Goal: Task Accomplishment & Management: Manage account settings

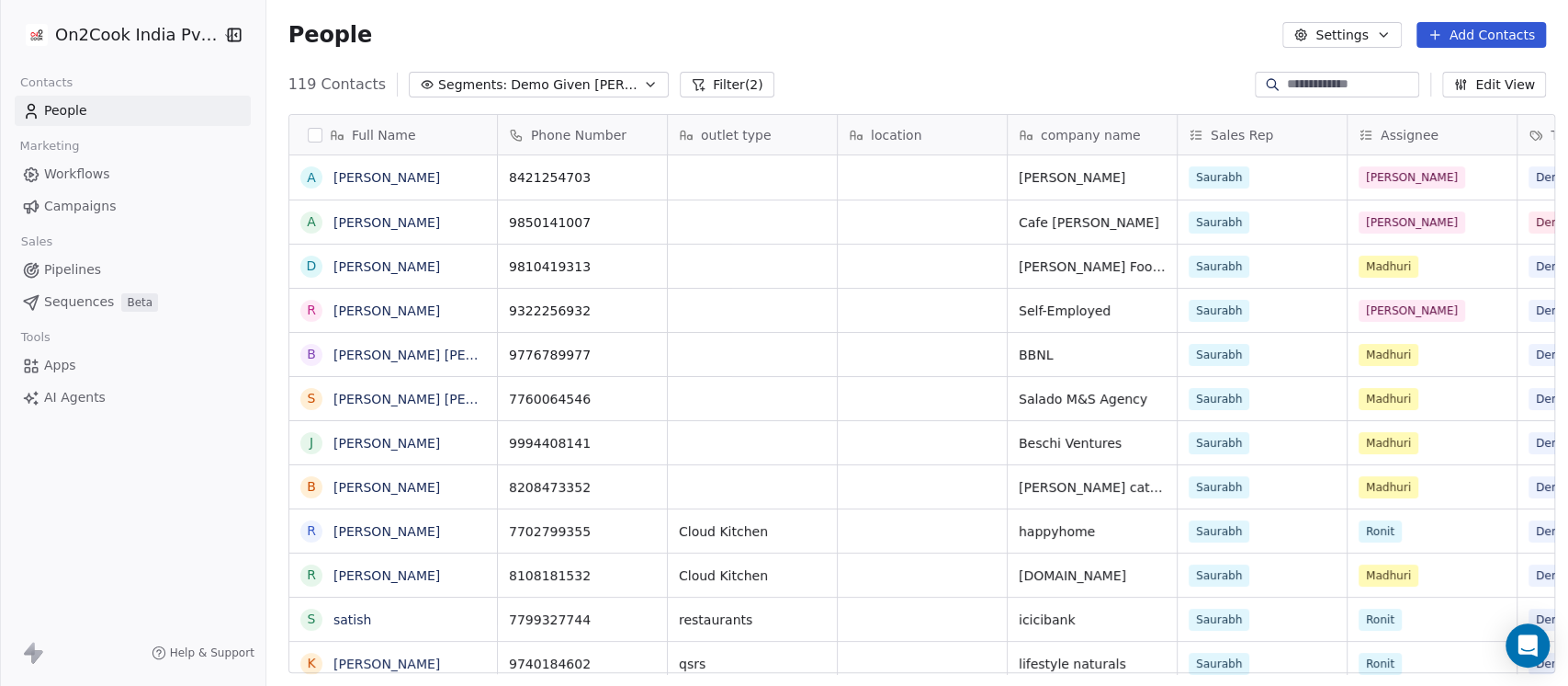
scroll to position [585, 1291]
click at [1378, 41] on button "Settings" at bounding box center [1342, 35] width 119 height 26
click at [1116, 48] on html "On2Cook India Pvt. Ltd. Contacts People Marketing Workflows Campaigns Sales Pip…" at bounding box center [784, 343] width 1568 height 686
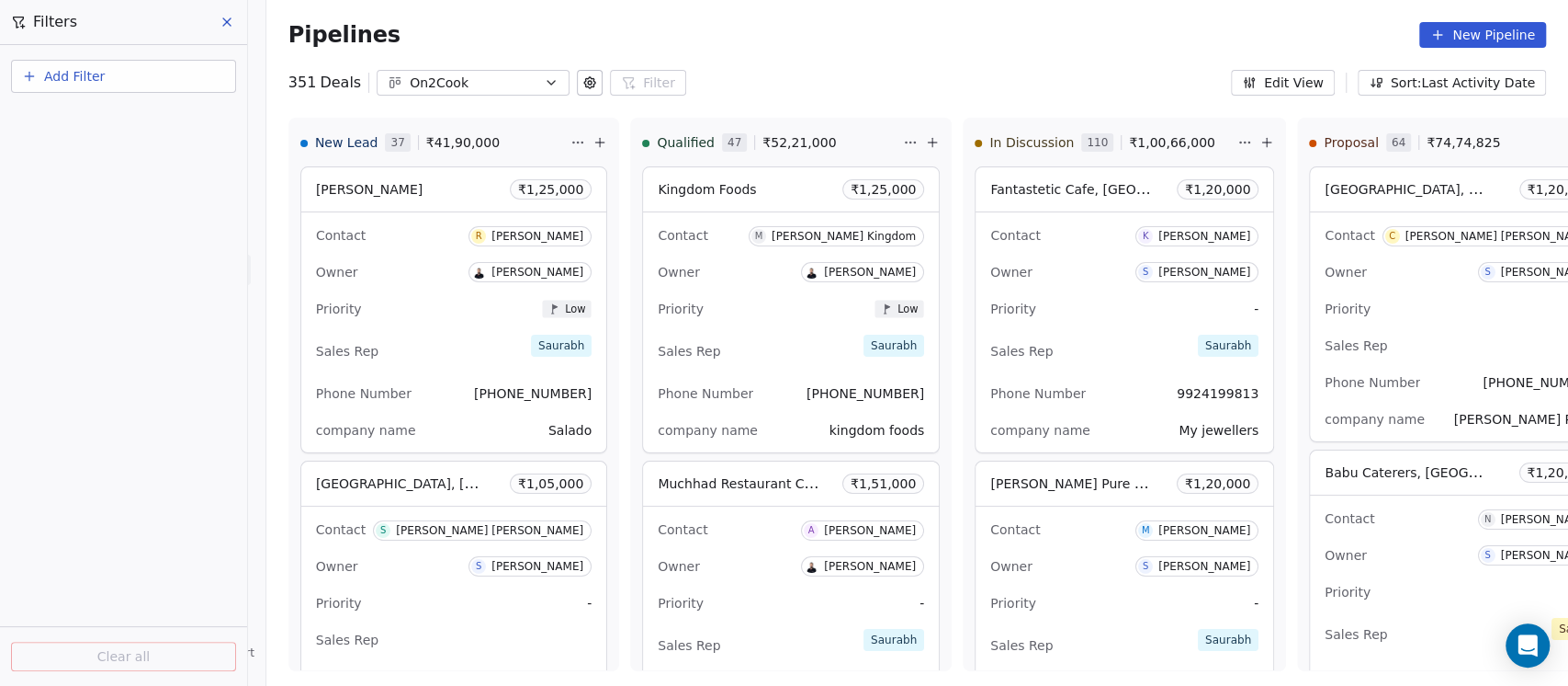
scroll to position [363, 0]
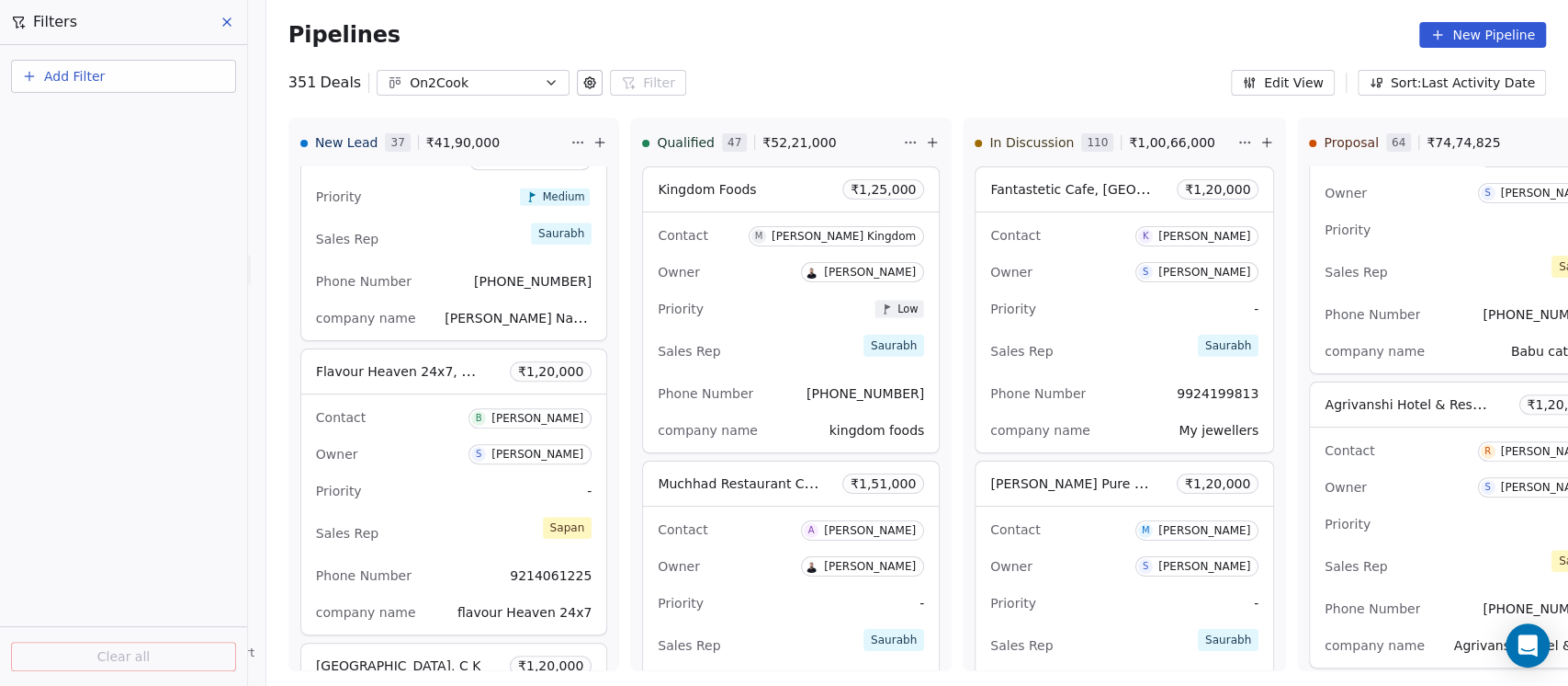
click at [224, 20] on icon at bounding box center [227, 22] width 15 height 15
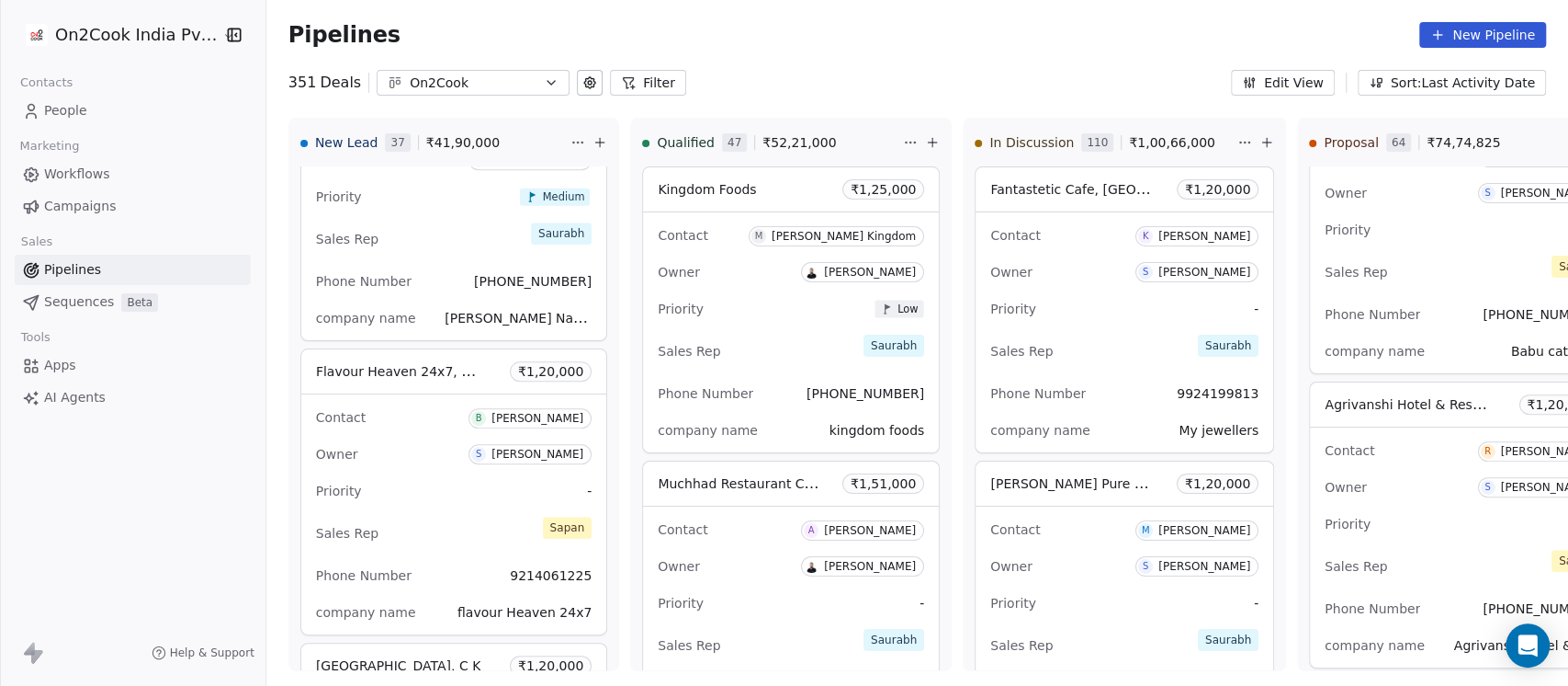
click at [59, 107] on span "People" at bounding box center [65, 111] width 43 height 20
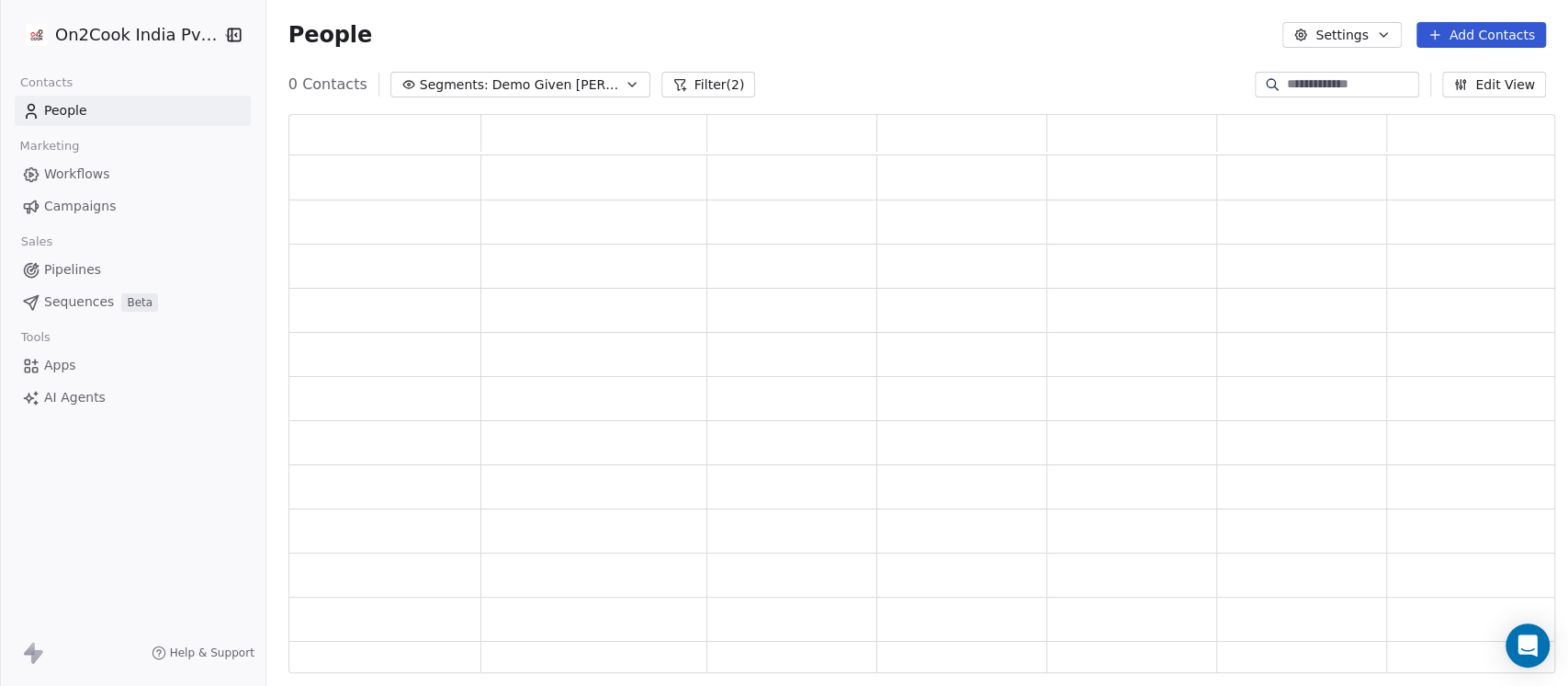
scroll to position [540, 1248]
click at [103, 33] on html "On2Cook India Pvt. Ltd. Contacts People Marketing Workflows Campaigns Sales Pip…" at bounding box center [784, 343] width 1568 height 686
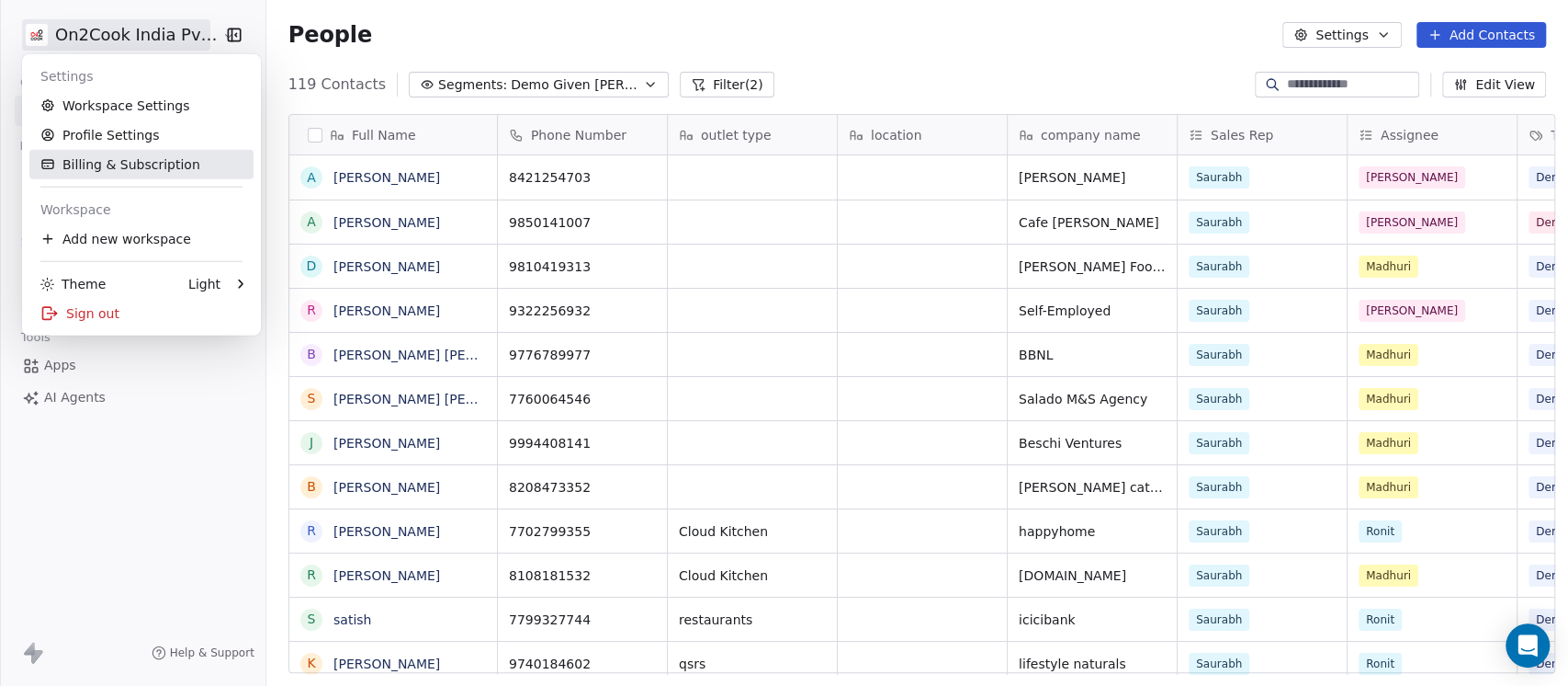
scroll to position [585, 1291]
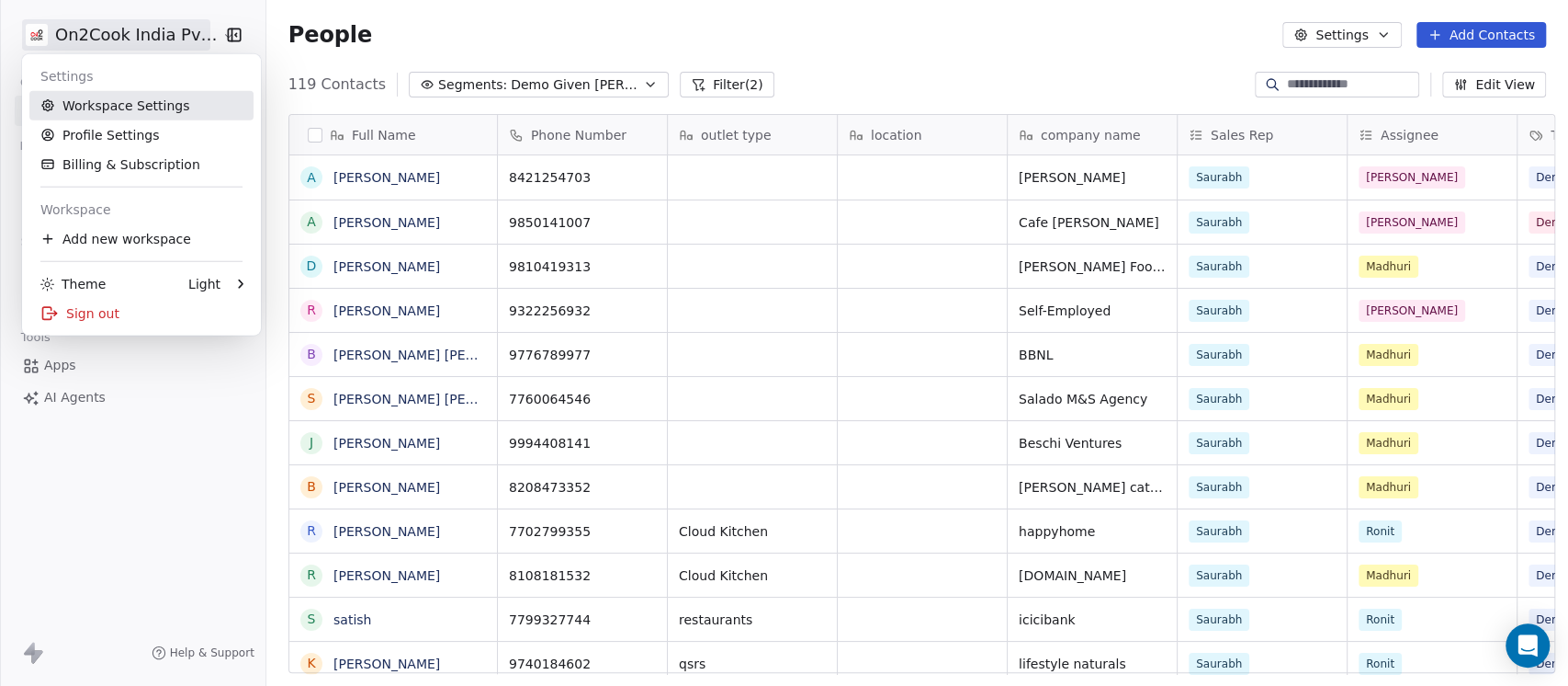
click at [119, 102] on link "Workspace Settings" at bounding box center [141, 106] width 224 height 30
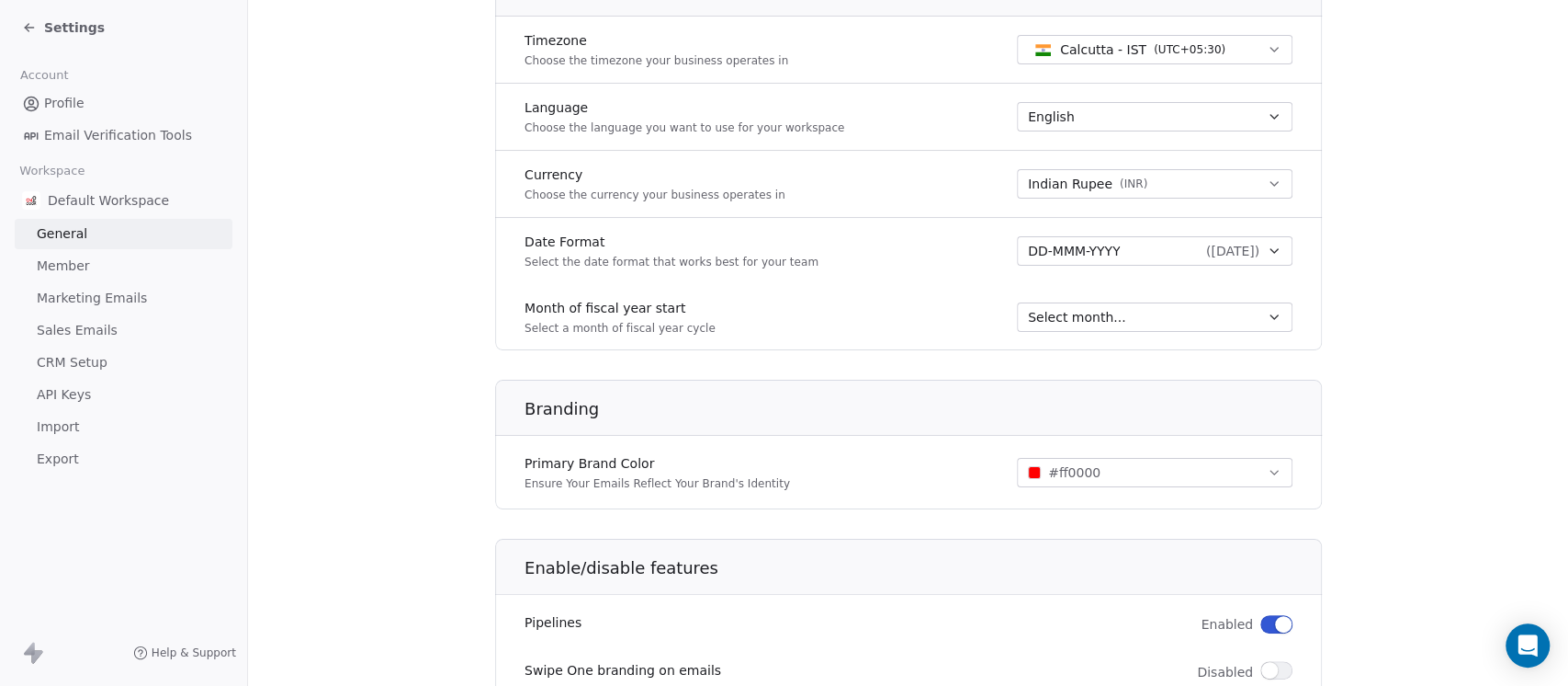
scroll to position [890, 0]
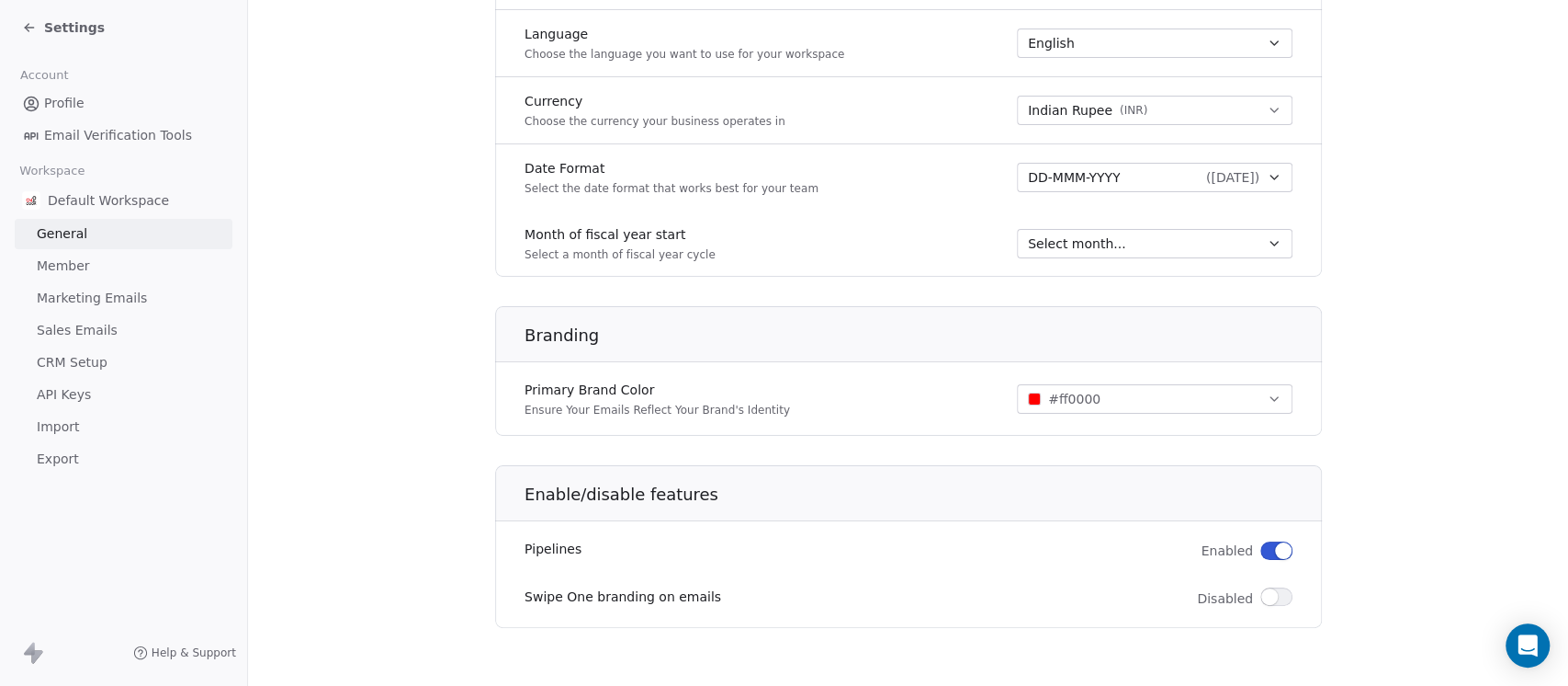
click at [98, 254] on link "Member" at bounding box center [124, 266] width 217 height 31
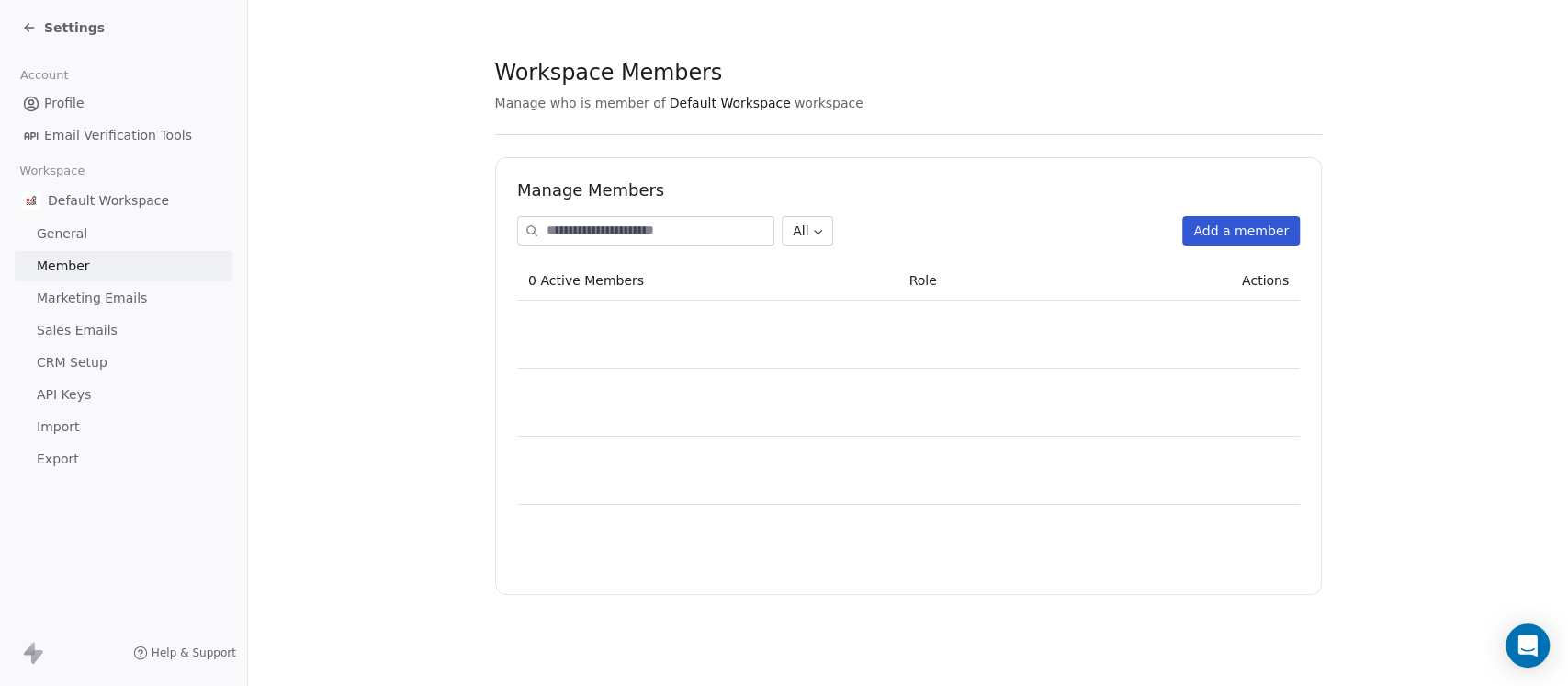
click at [97, 299] on span "Marketing Emails" at bounding box center [92, 298] width 111 height 20
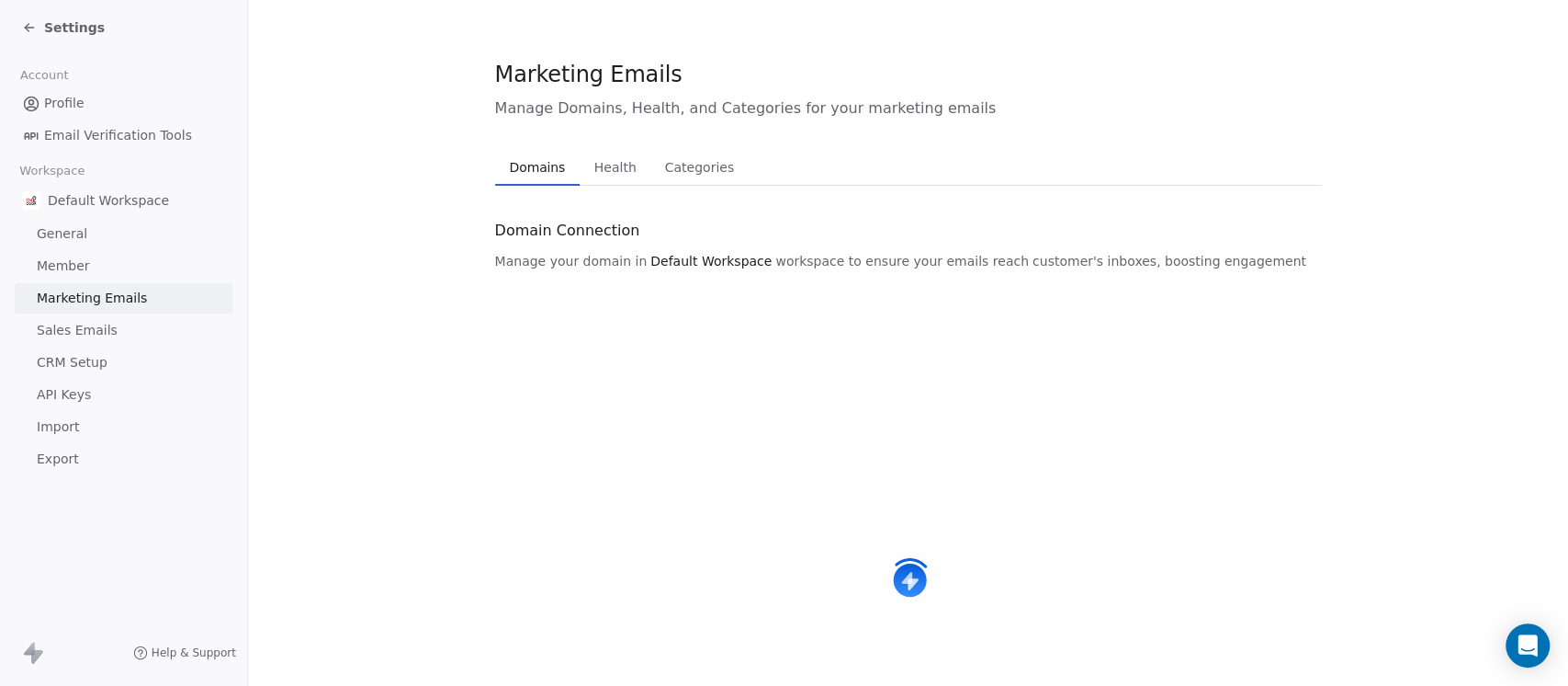
click at [92, 325] on span "Sales Emails" at bounding box center [77, 330] width 81 height 20
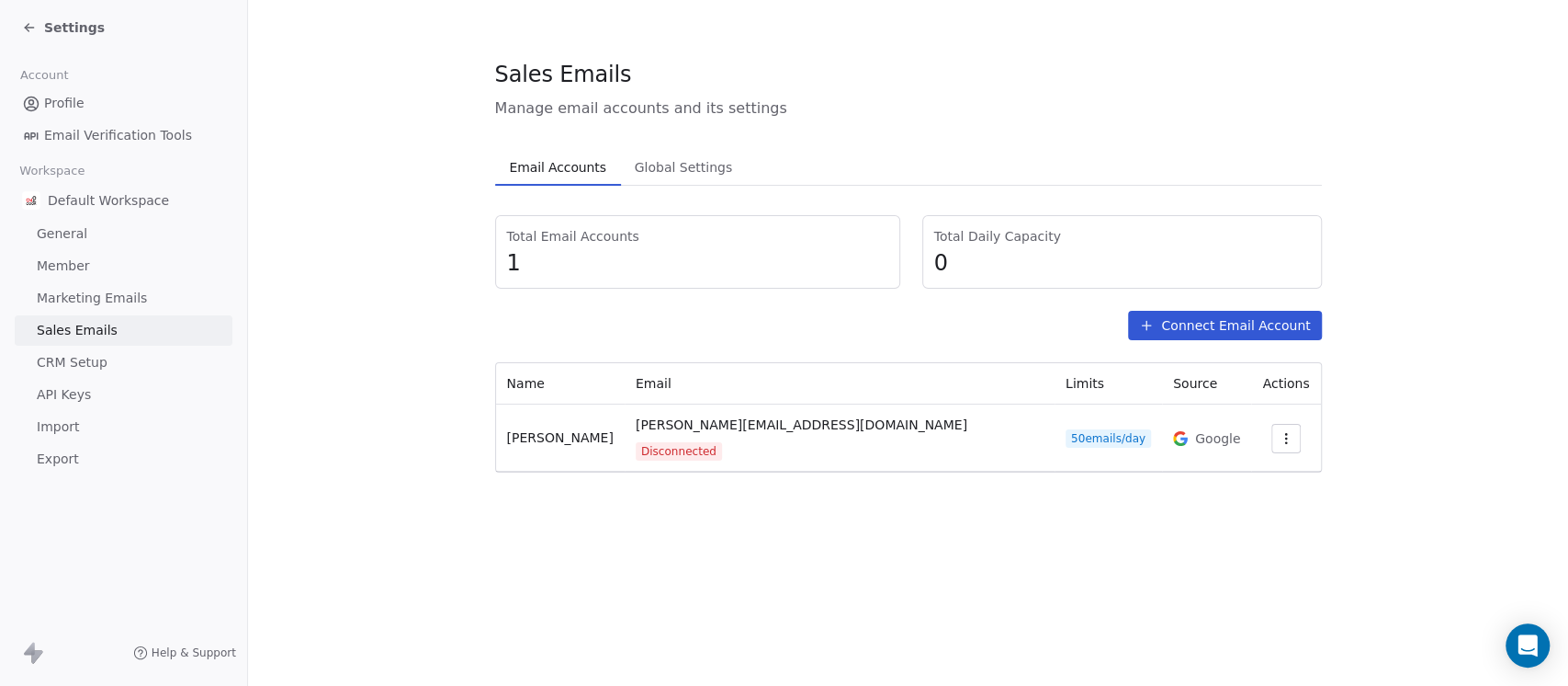
click at [92, 362] on span "CRM Setup" at bounding box center [72, 363] width 71 height 20
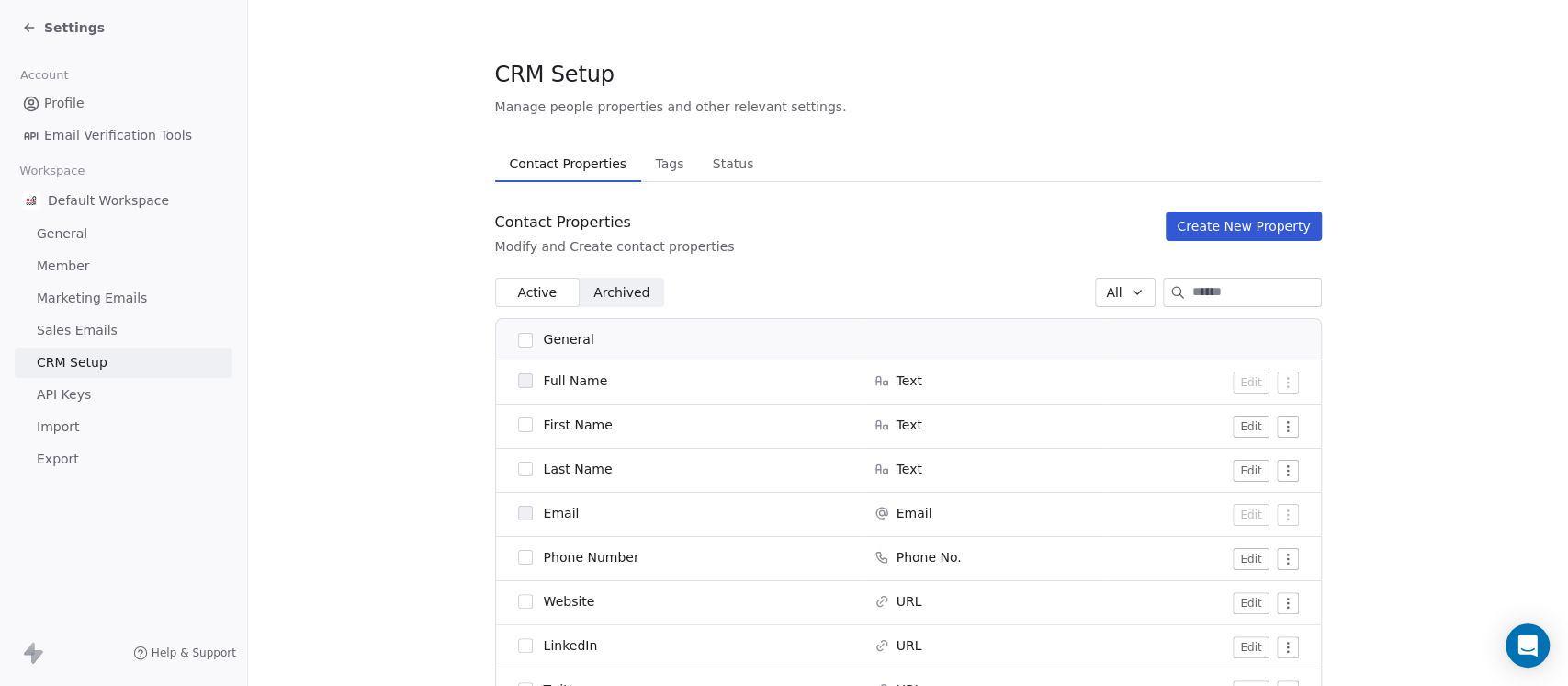
click at [77, 393] on span "API Keys" at bounding box center [64, 394] width 54 height 20
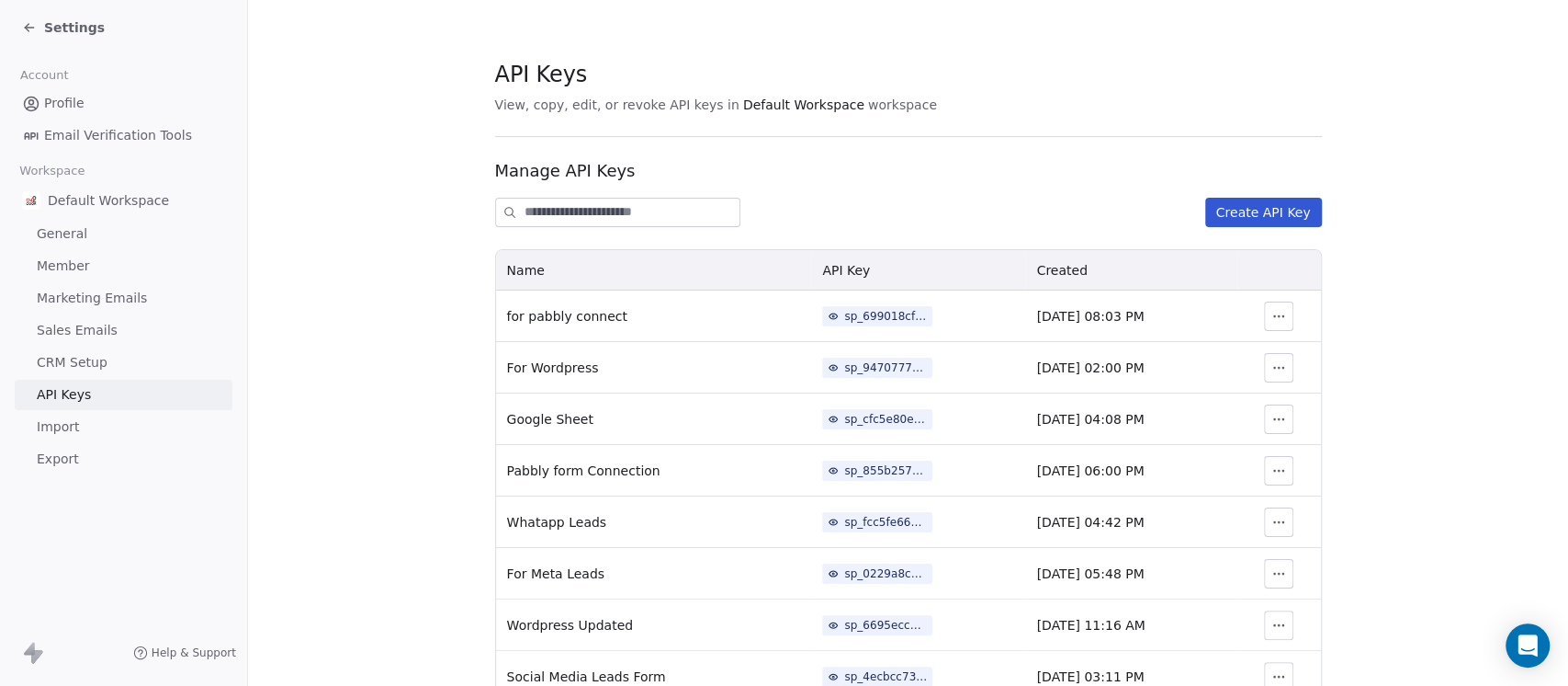
click at [89, 197] on span "Default Workspace" at bounding box center [108, 201] width 122 height 19
click at [73, 131] on span "Email Verification Tools" at bounding box center [117, 135] width 148 height 20
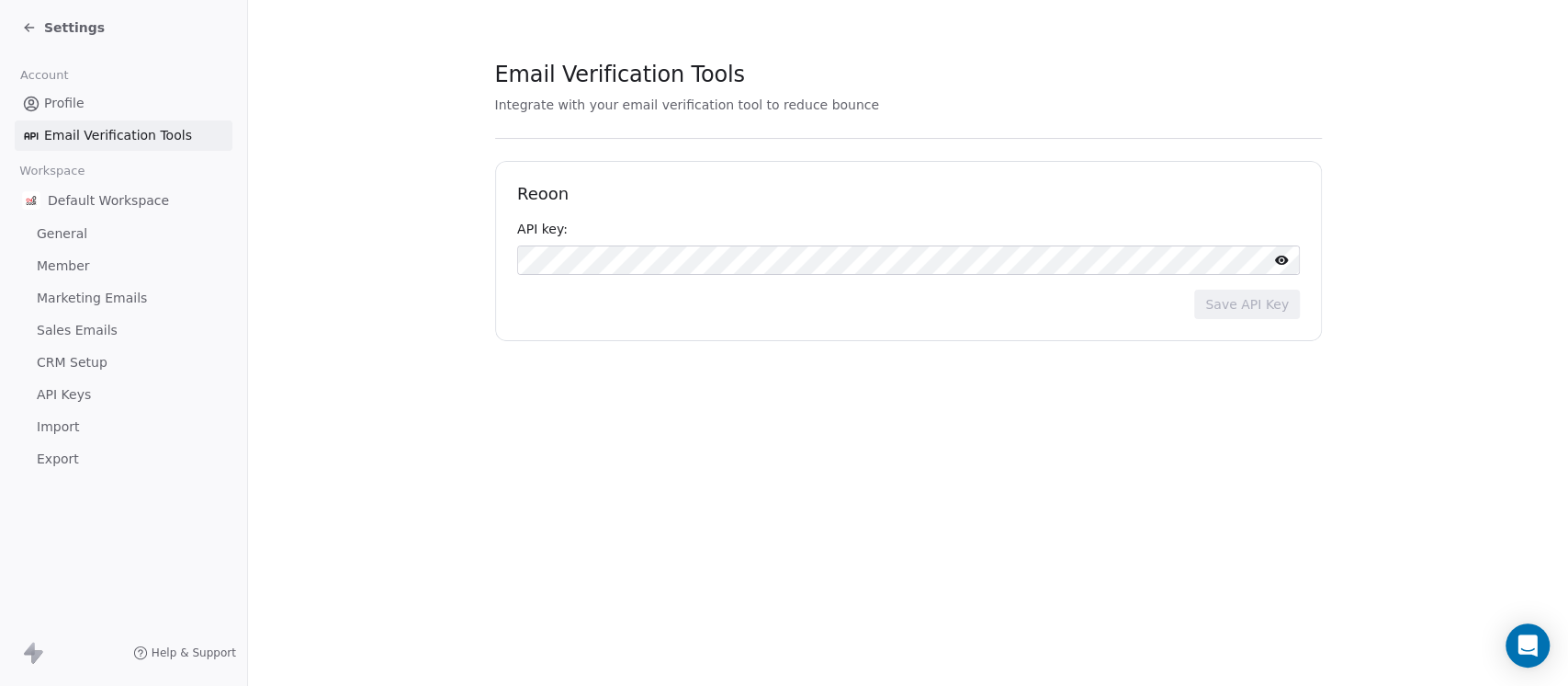
click at [61, 100] on span "Profile" at bounding box center [64, 103] width 41 height 20
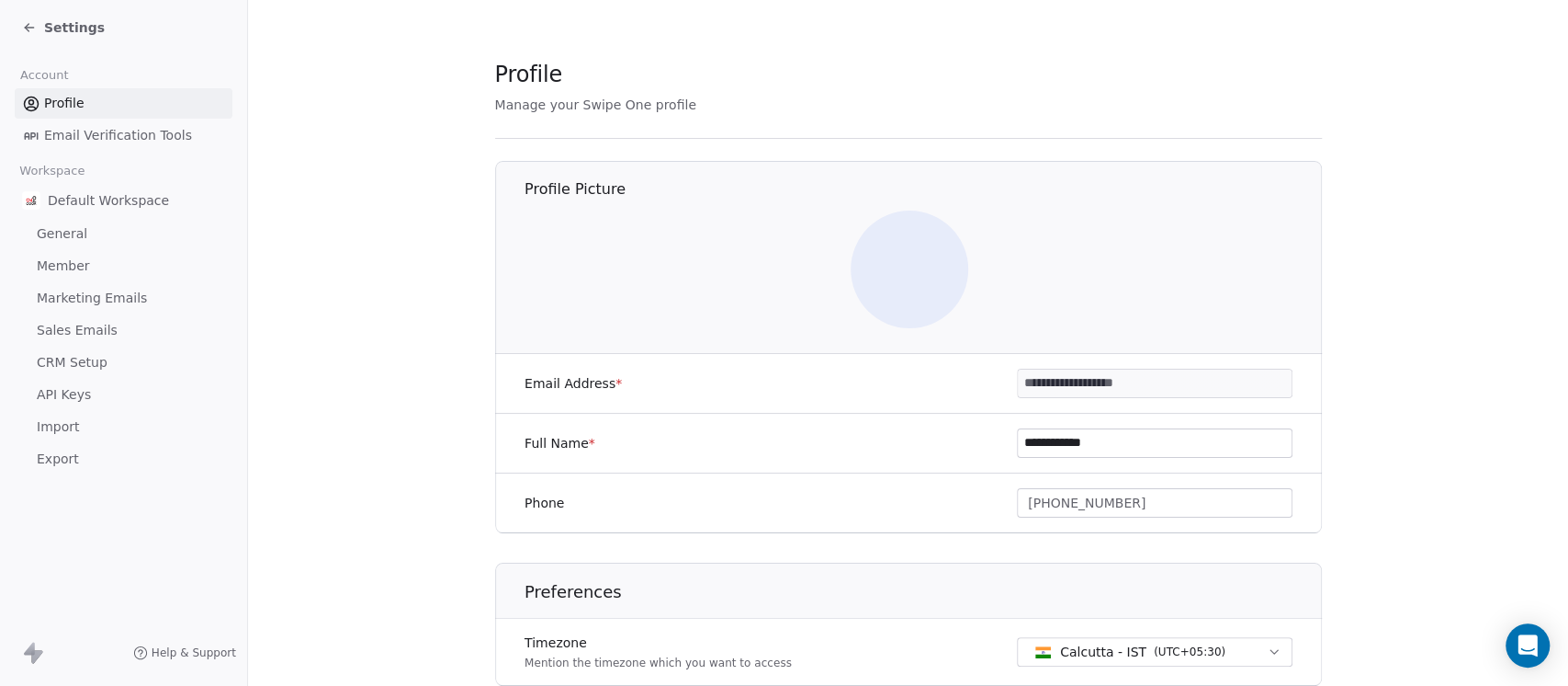
click at [49, 33] on span "Settings" at bounding box center [73, 28] width 60 height 19
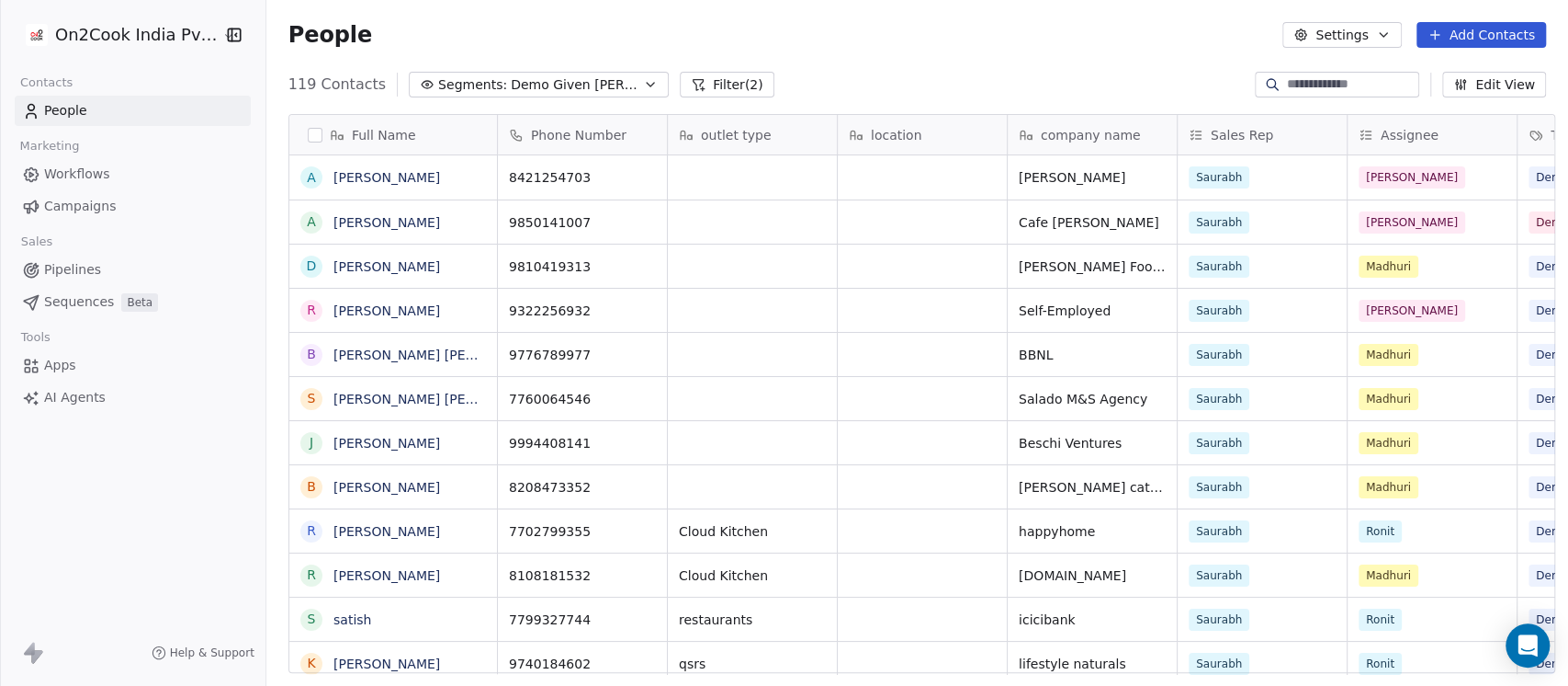
scroll to position [585, 1291]
